Goal: Information Seeking & Learning: Learn about a topic

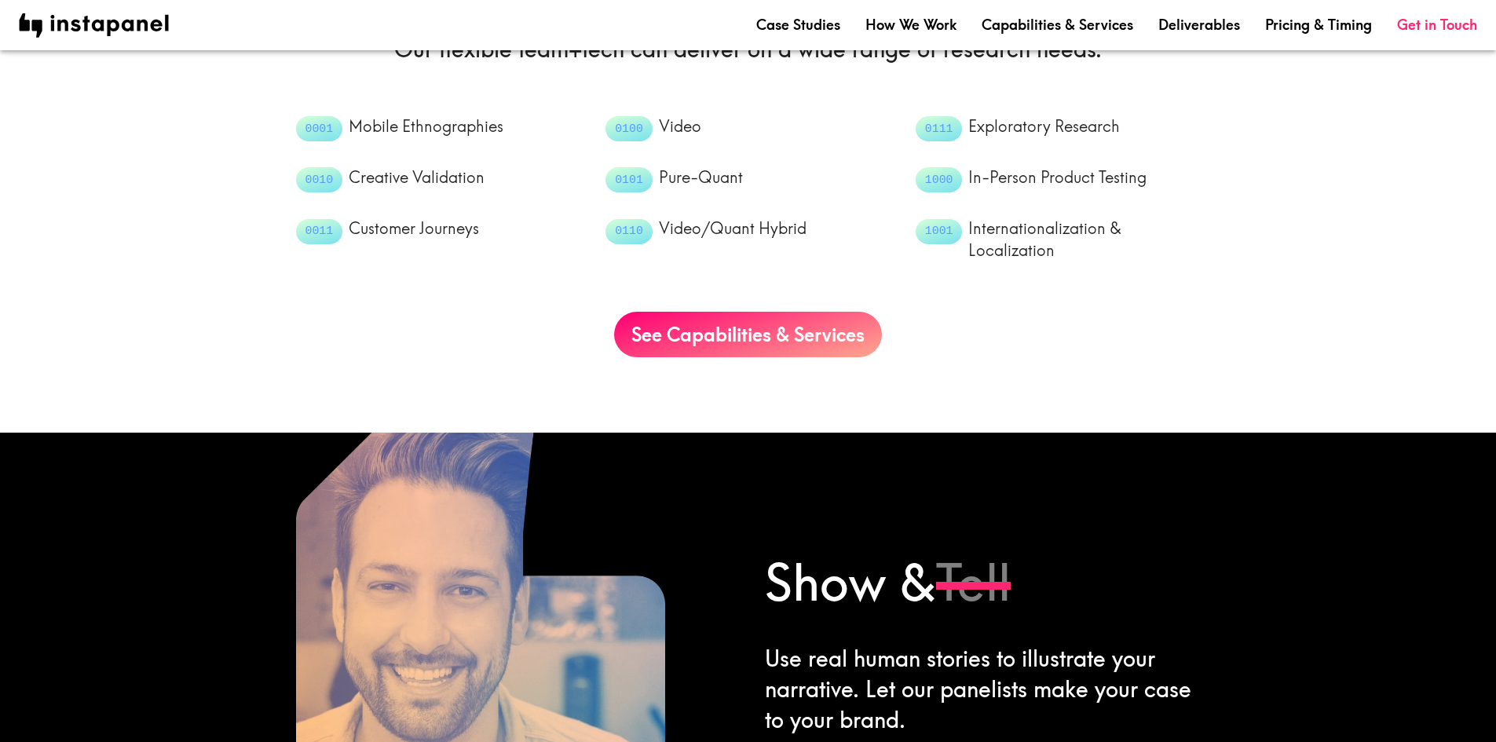
scroll to position [1622, 0]
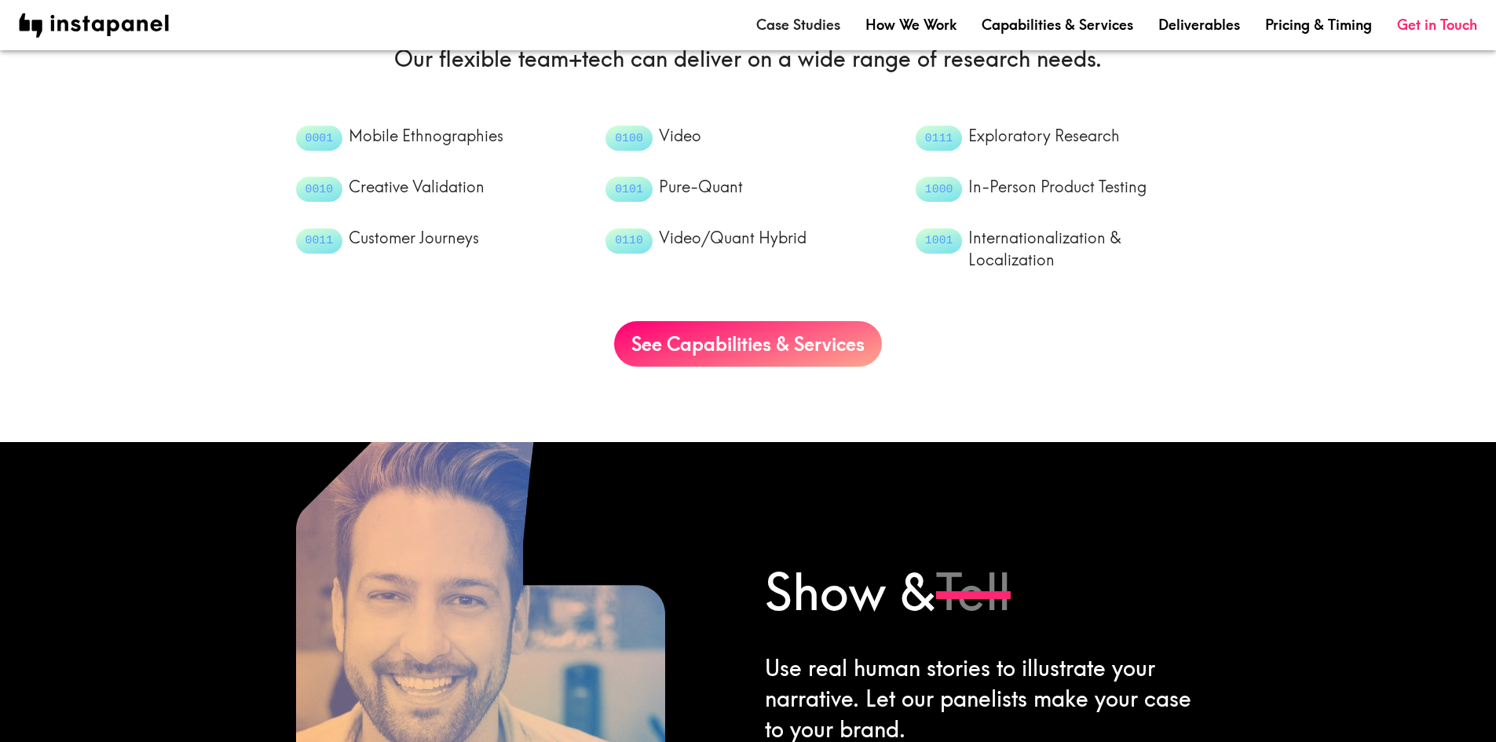
click at [809, 23] on link "Case Studies" at bounding box center [798, 25] width 84 height 20
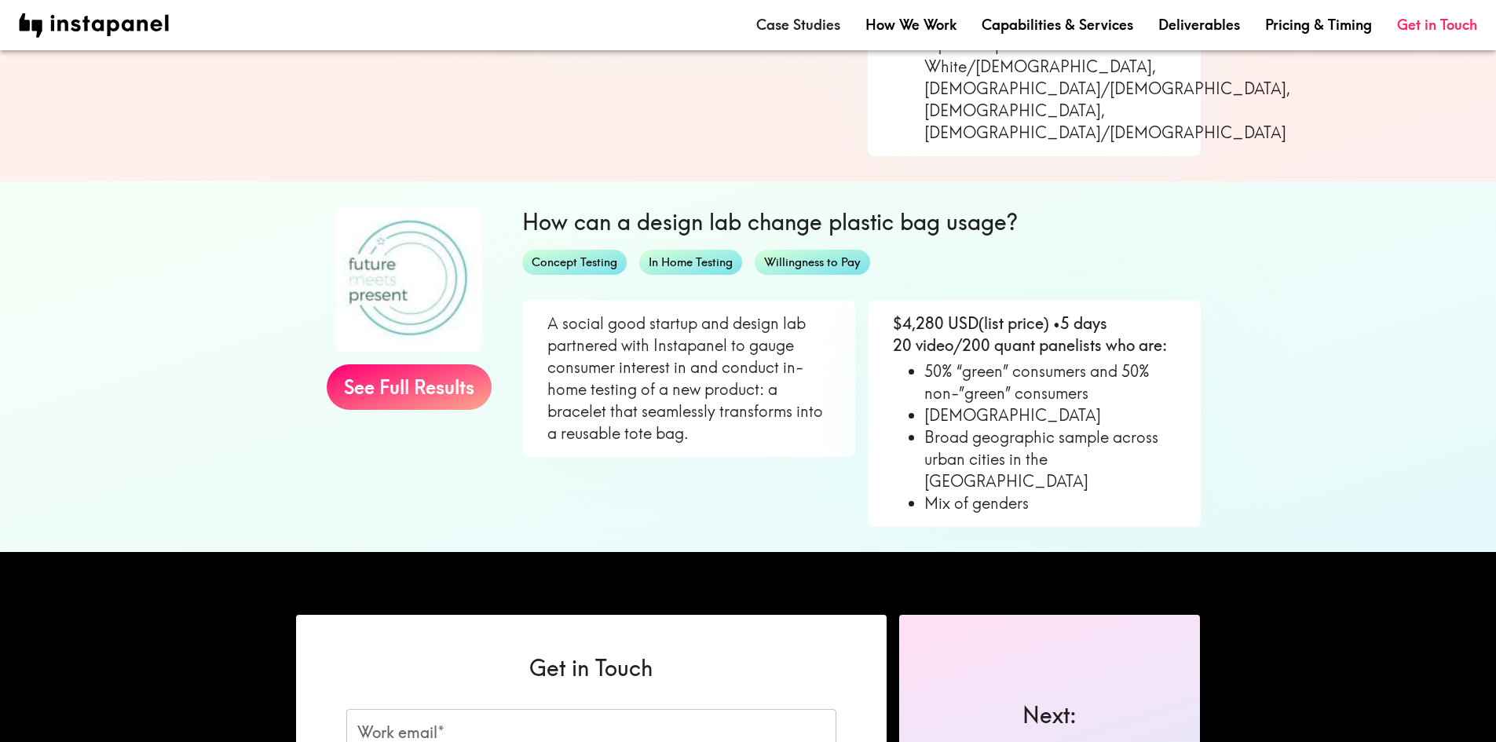
scroll to position [1126, 0]
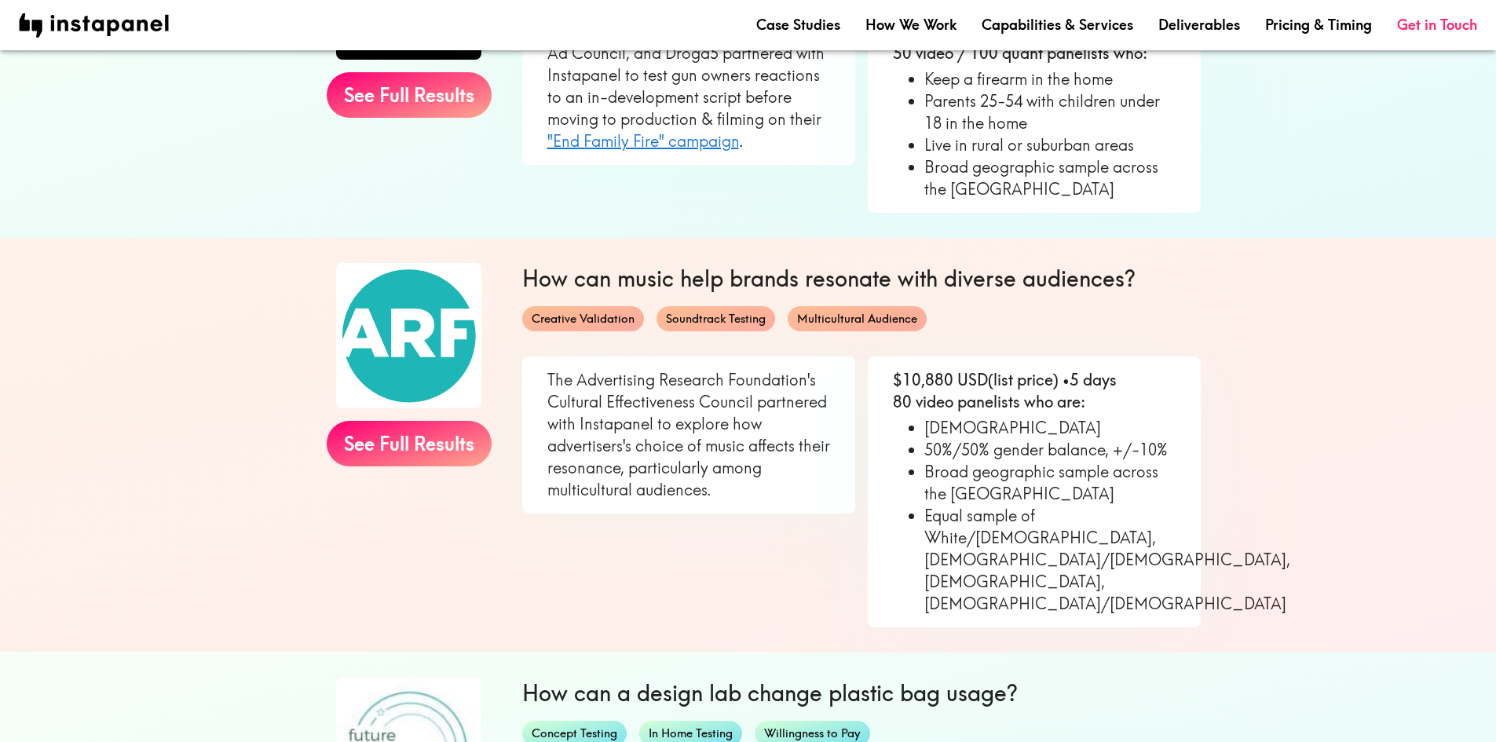
scroll to position [498, 0]
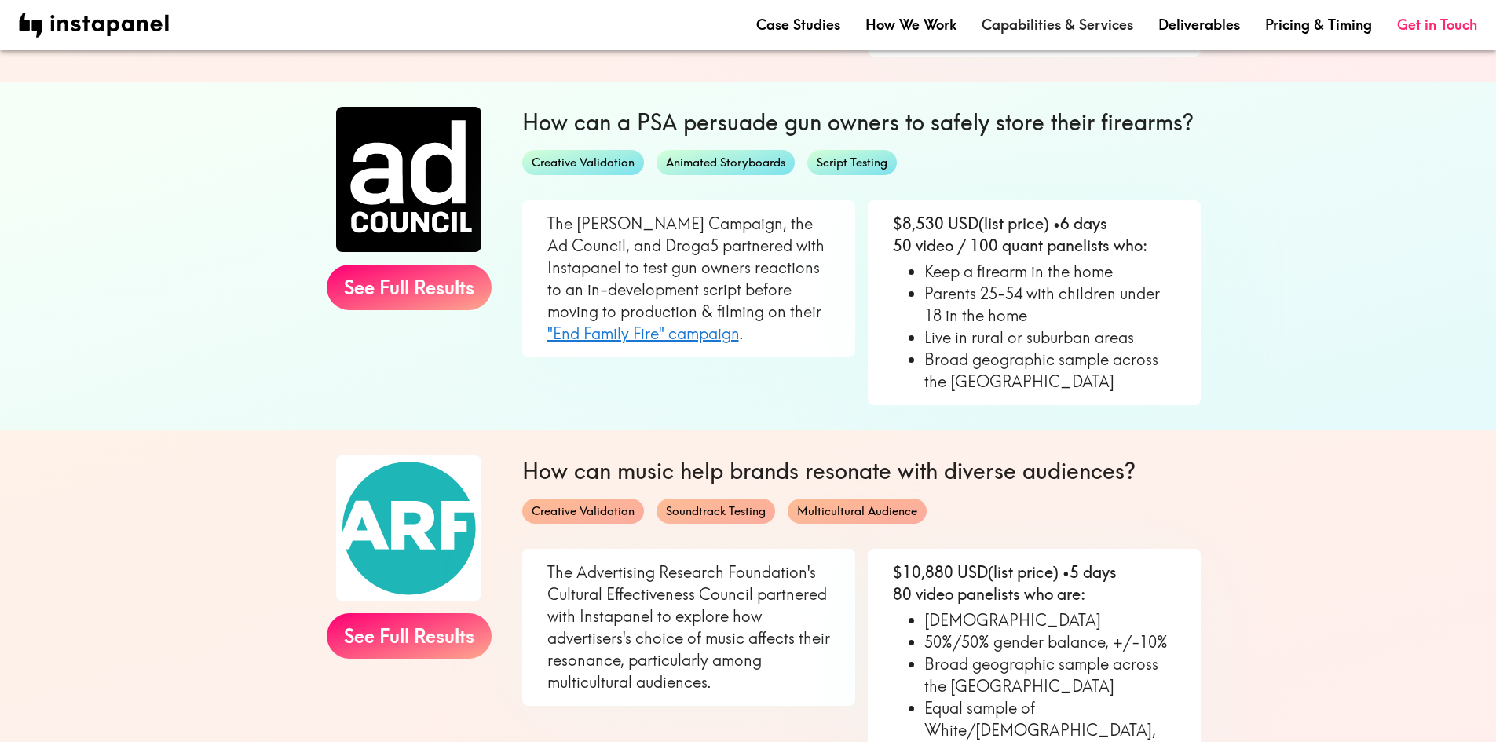
click at [1045, 24] on link "Capabilities & Services" at bounding box center [1058, 25] width 152 height 20
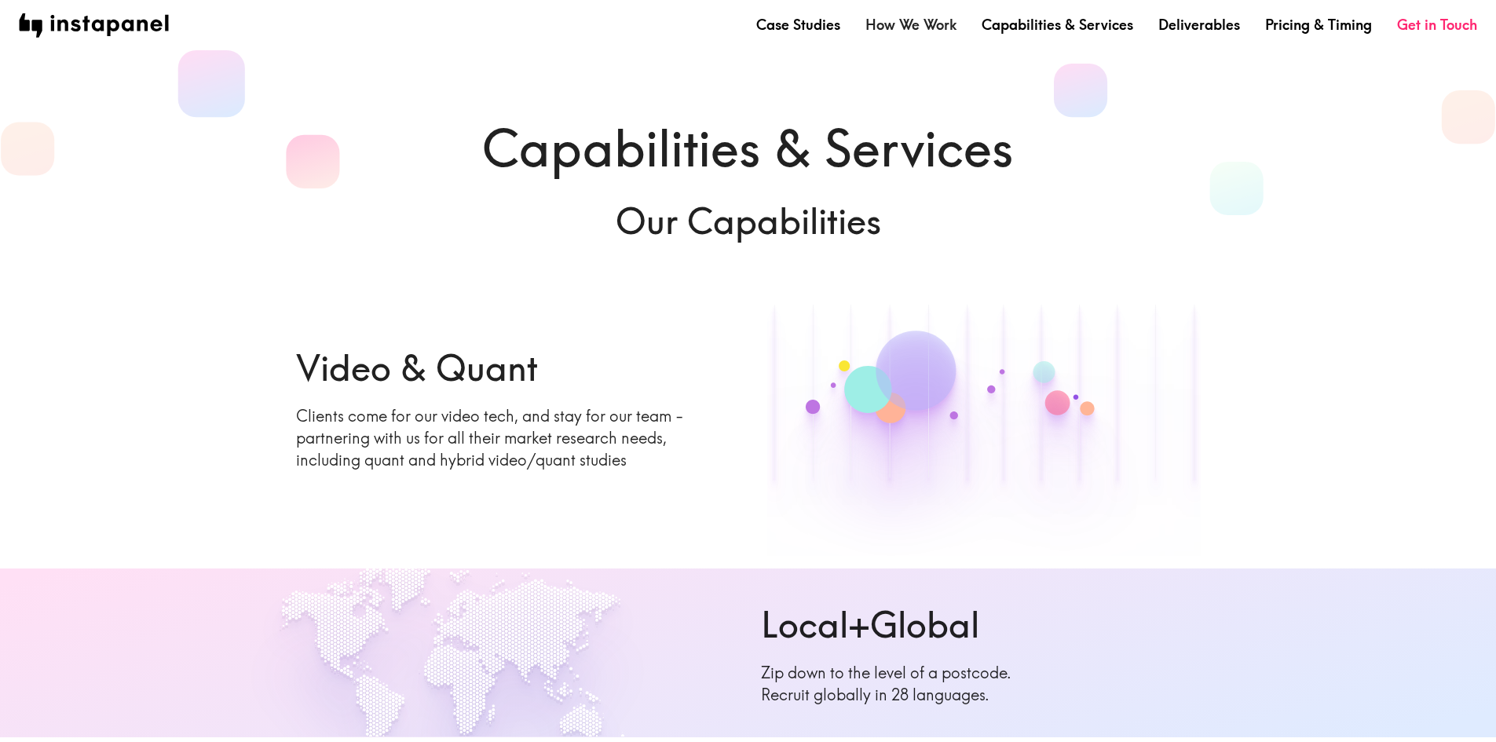
click at [902, 27] on link "How We Work" at bounding box center [910, 25] width 91 height 20
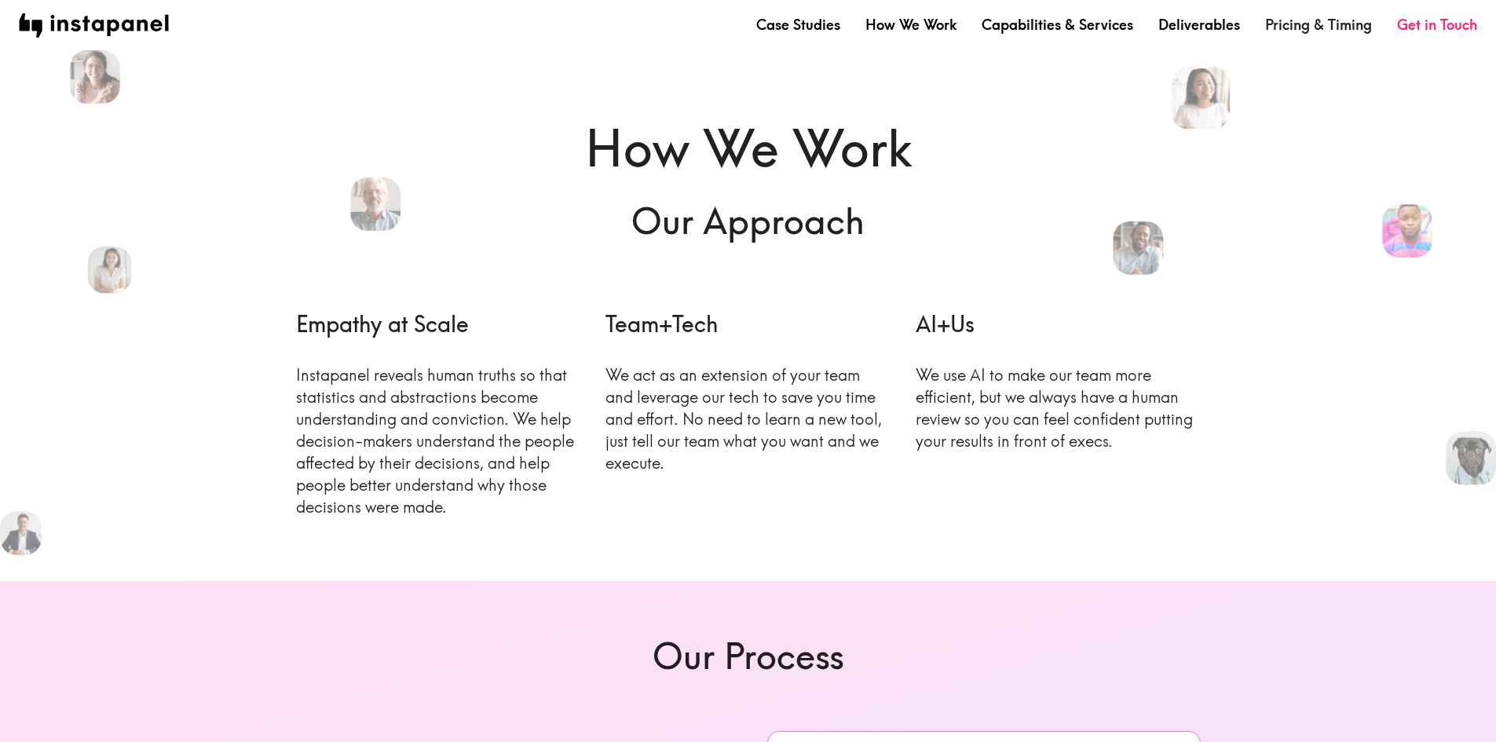
drag, startPoint x: 1301, startPoint y: 20, endPoint x: 1283, endPoint y: 27, distance: 18.7
click at [1300, 20] on link "Pricing & Timing" at bounding box center [1318, 25] width 107 height 20
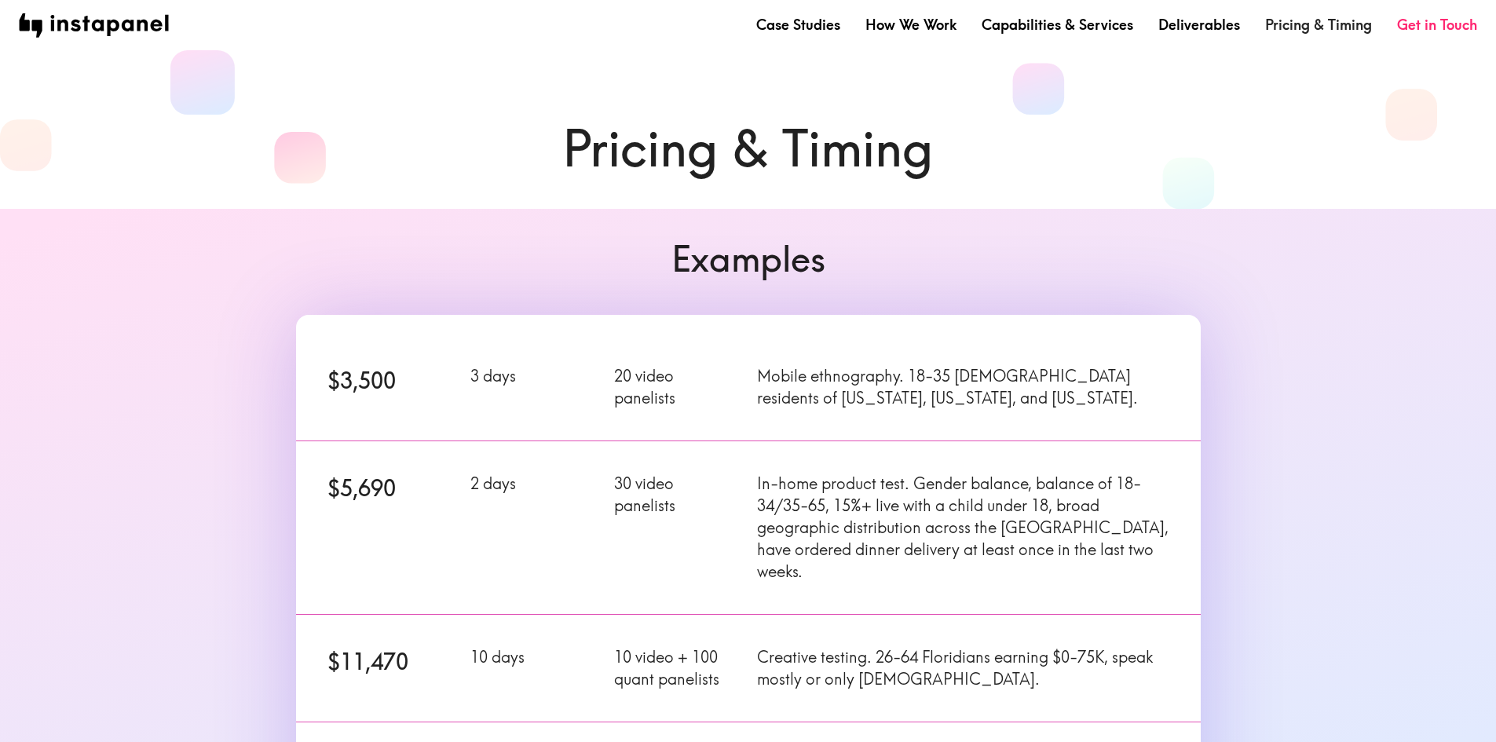
click at [1331, 24] on link "Pricing & Timing" at bounding box center [1318, 25] width 107 height 20
click at [1196, 24] on link "Deliverables" at bounding box center [1199, 25] width 82 height 20
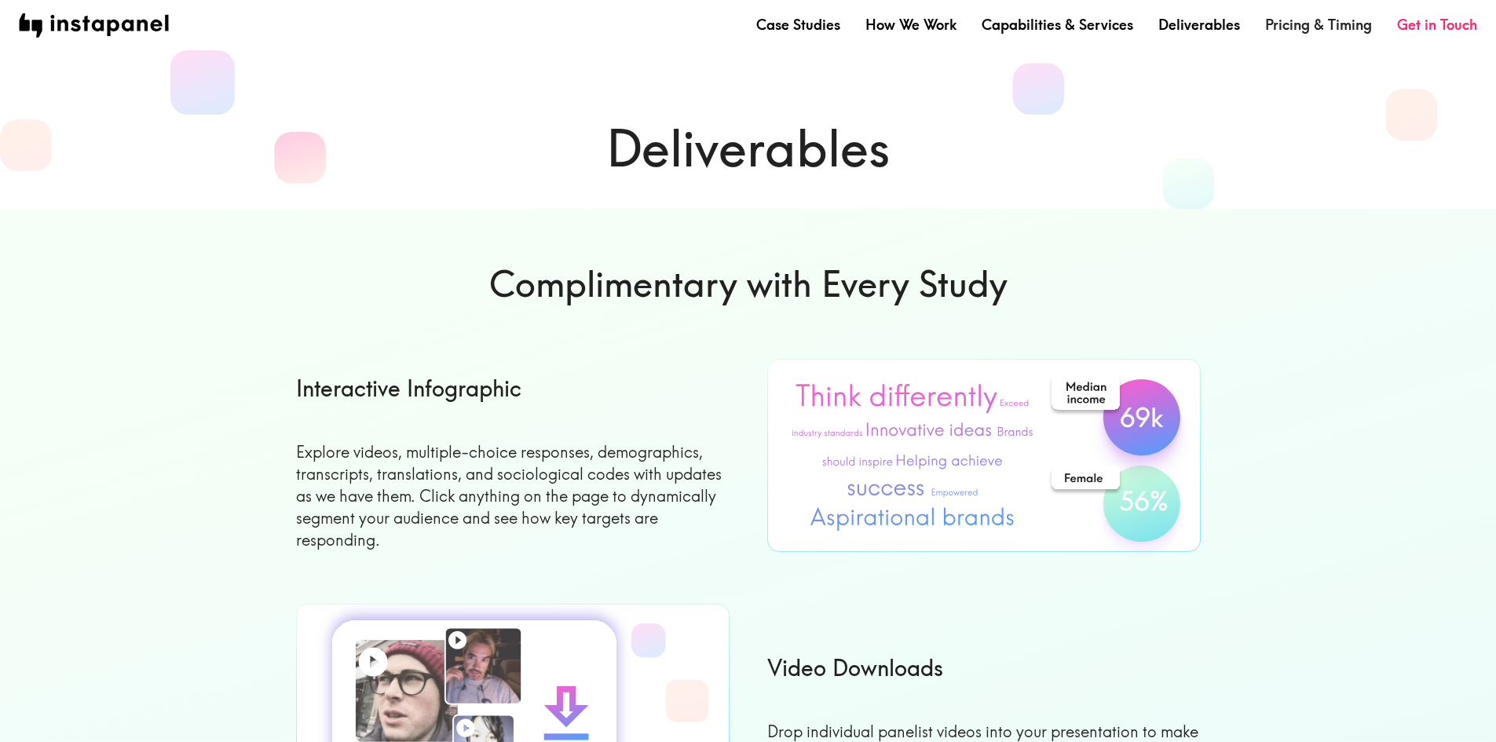
click at [1313, 25] on link "Pricing & Timing" at bounding box center [1318, 25] width 107 height 20
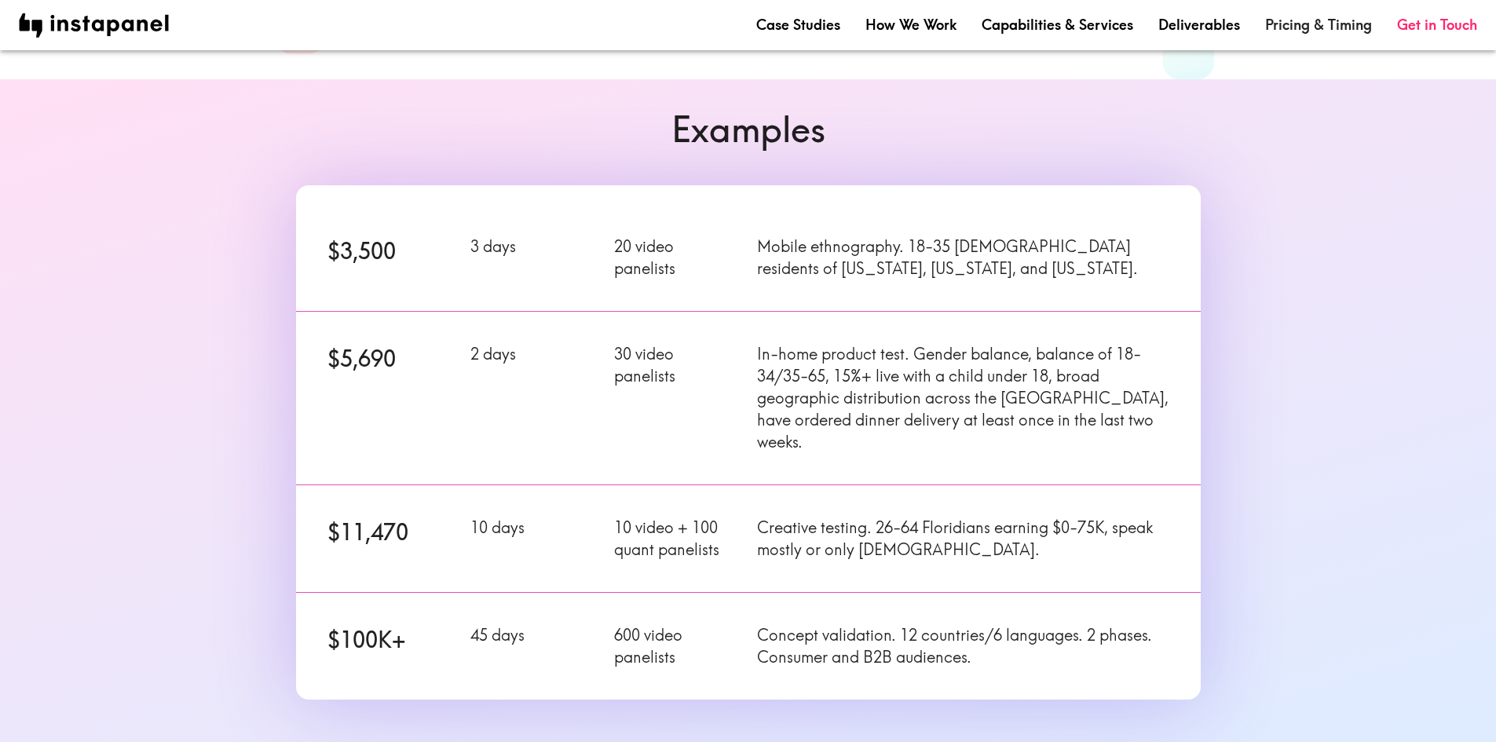
scroll to position [157, 0]
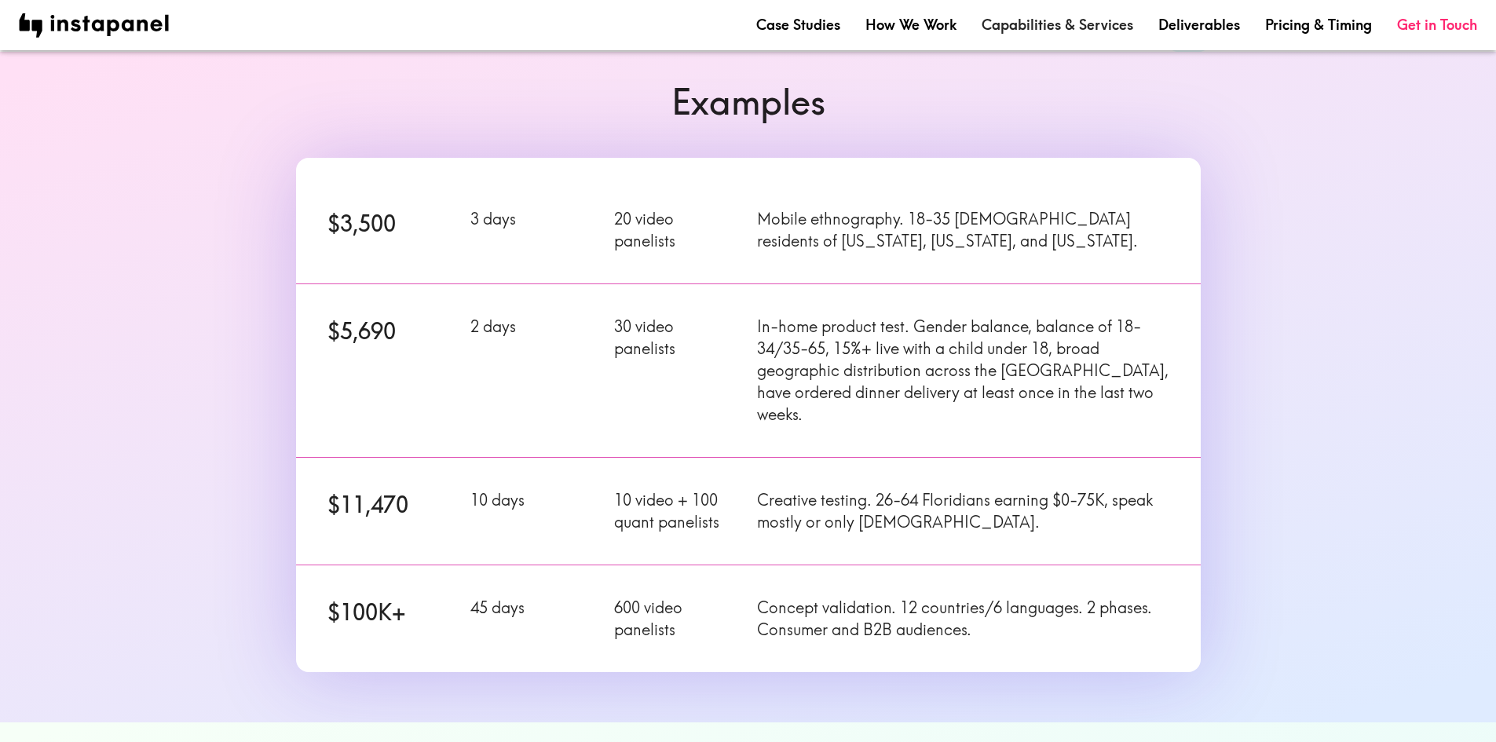
click at [1059, 21] on link "Capabilities & Services" at bounding box center [1058, 25] width 152 height 20
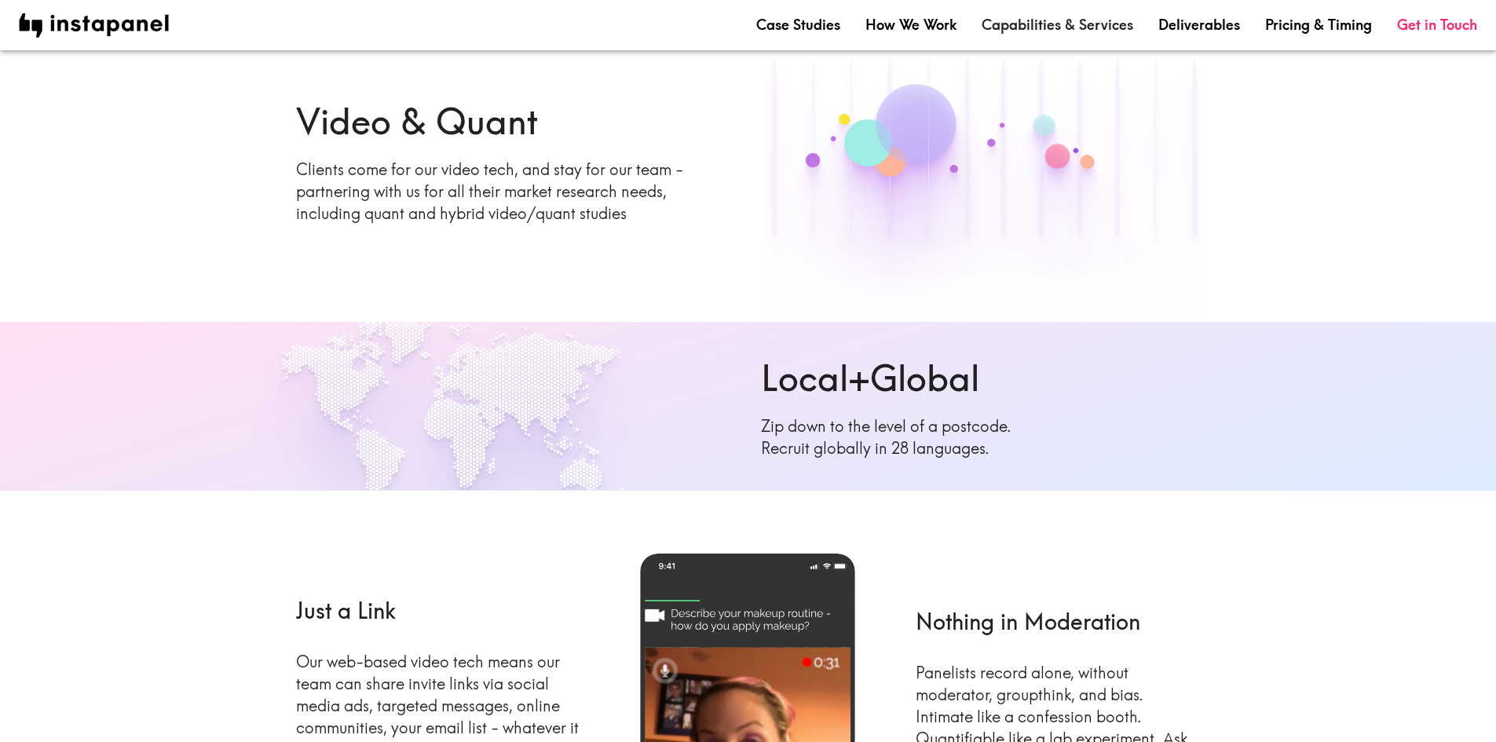
scroll to position [236, 0]
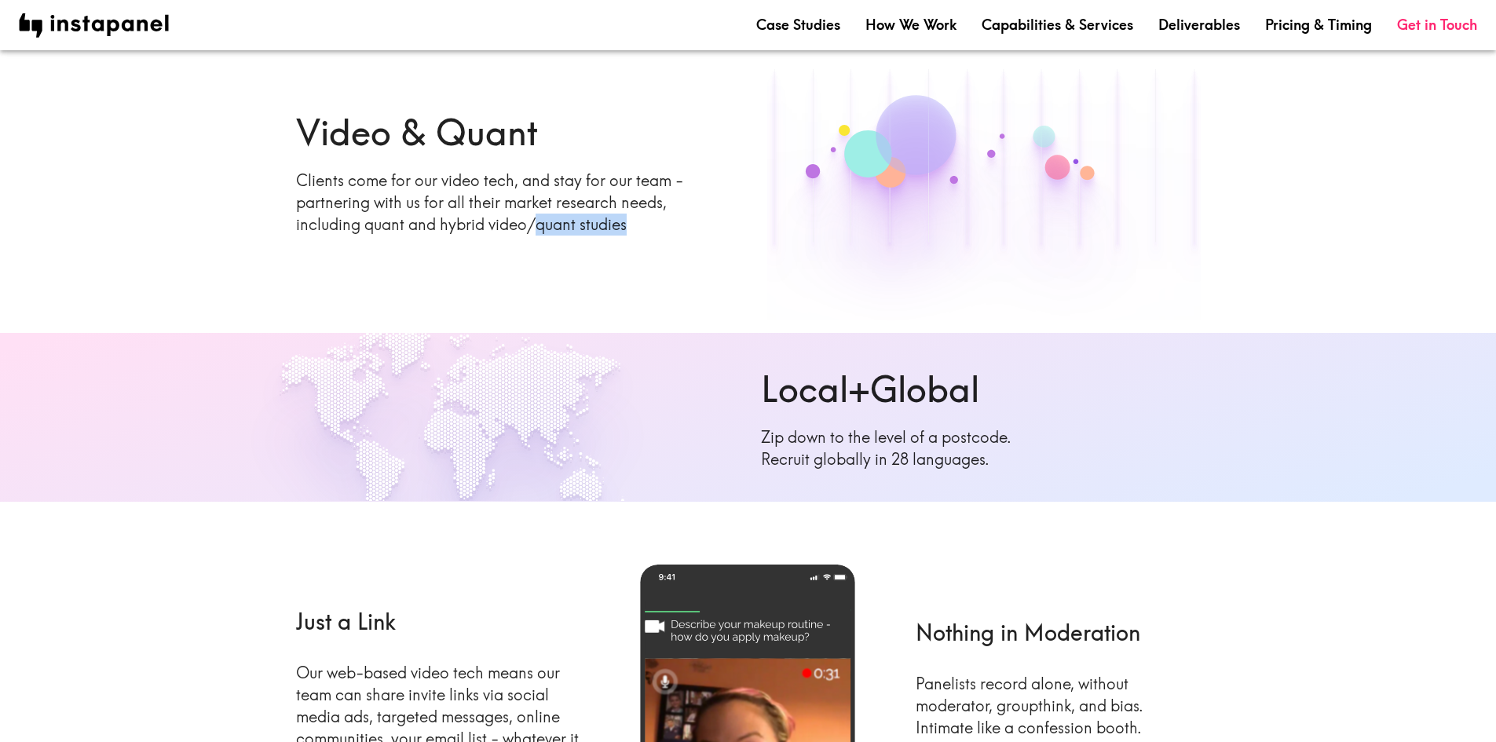
drag, startPoint x: 634, startPoint y: 225, endPoint x: 543, endPoint y: 222, distance: 91.2
click at [539, 221] on p "Clients come for our video tech, and stay for our team - partnering with us for…" at bounding box center [513, 203] width 434 height 66
copy p "quant studies"
